Goal: Task Accomplishment & Management: Manage account settings

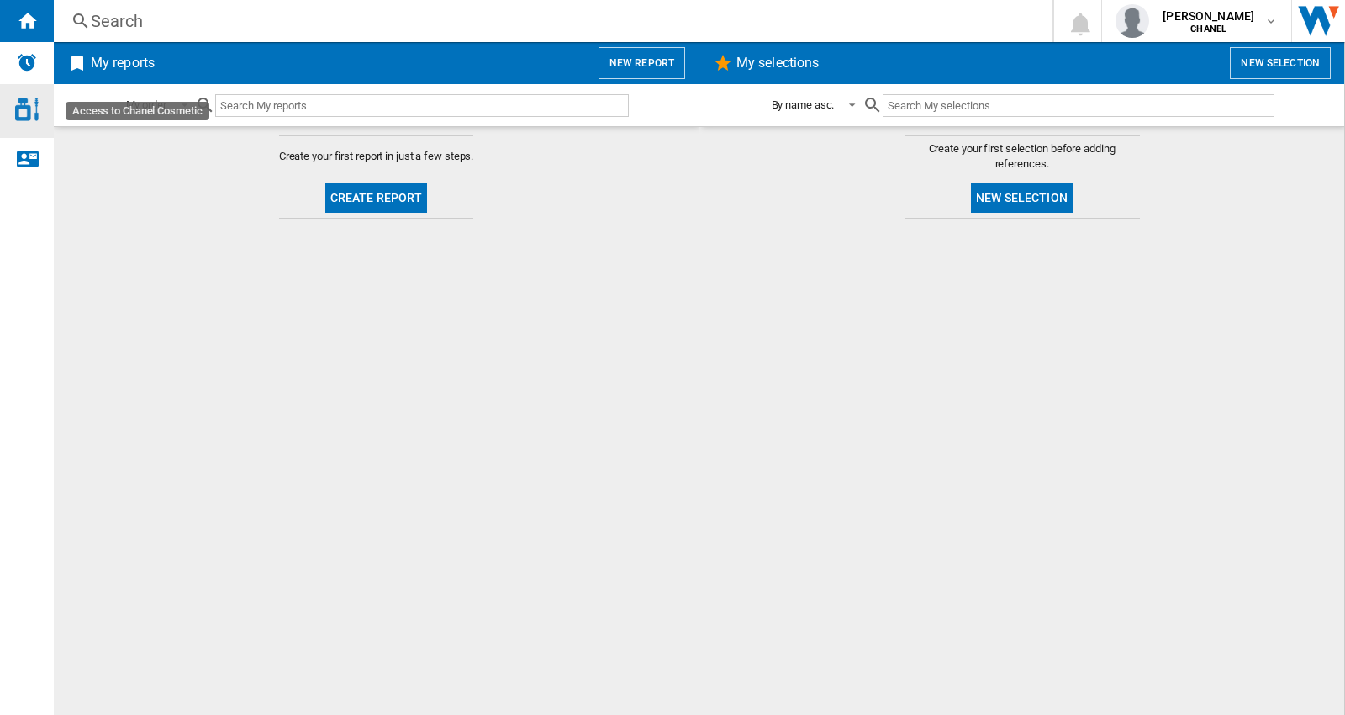
click at [26, 106] on img "Access to Chanel Cosmetic" at bounding box center [27, 110] width 24 height 24
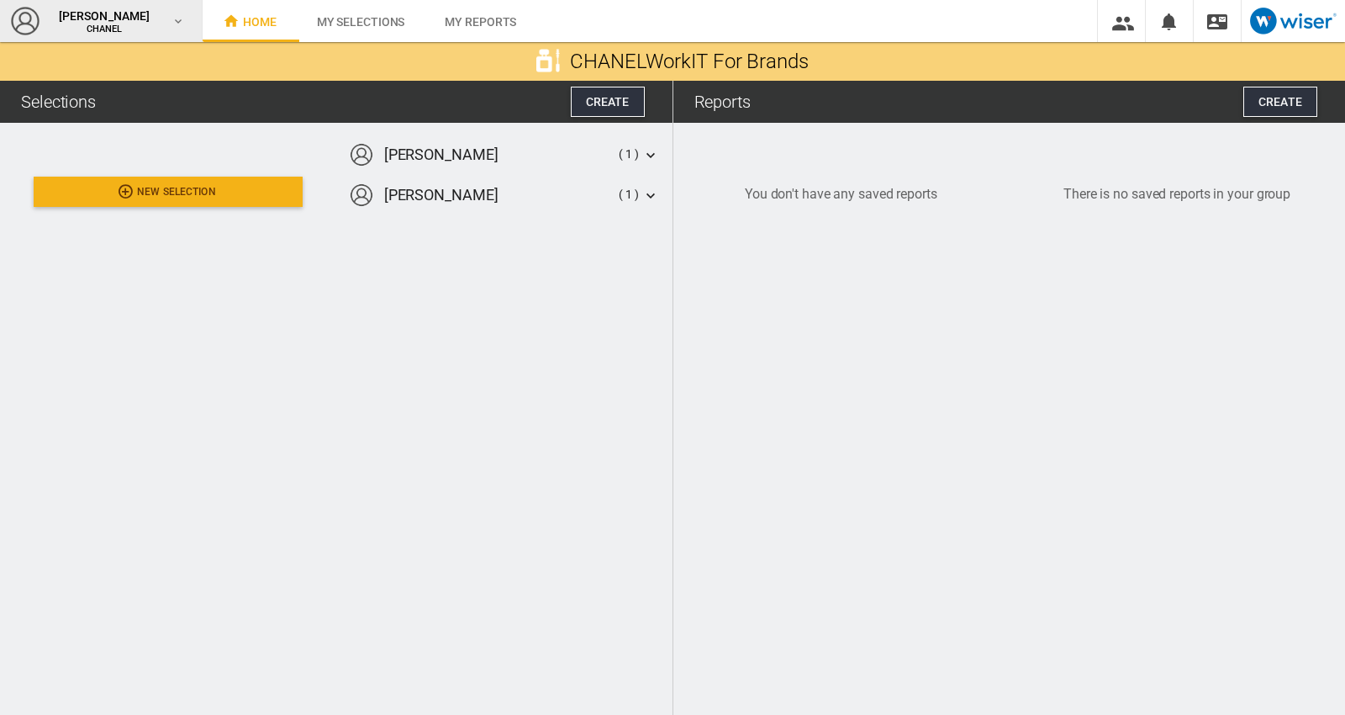
click at [93, 18] on span "rebecca grant" at bounding box center [104, 16] width 101 height 17
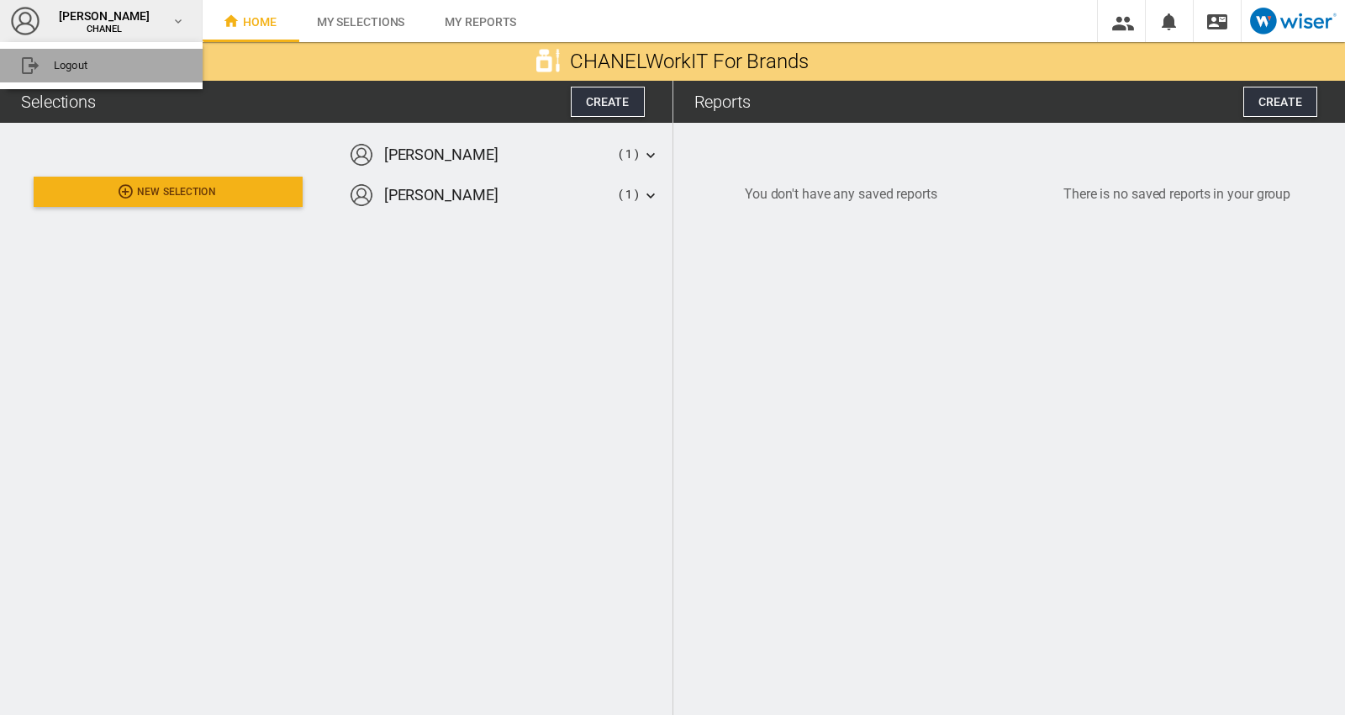
click at [90, 67] on button "Logout" at bounding box center [101, 66] width 203 height 34
